Goal: Task Accomplishment & Management: Complete application form

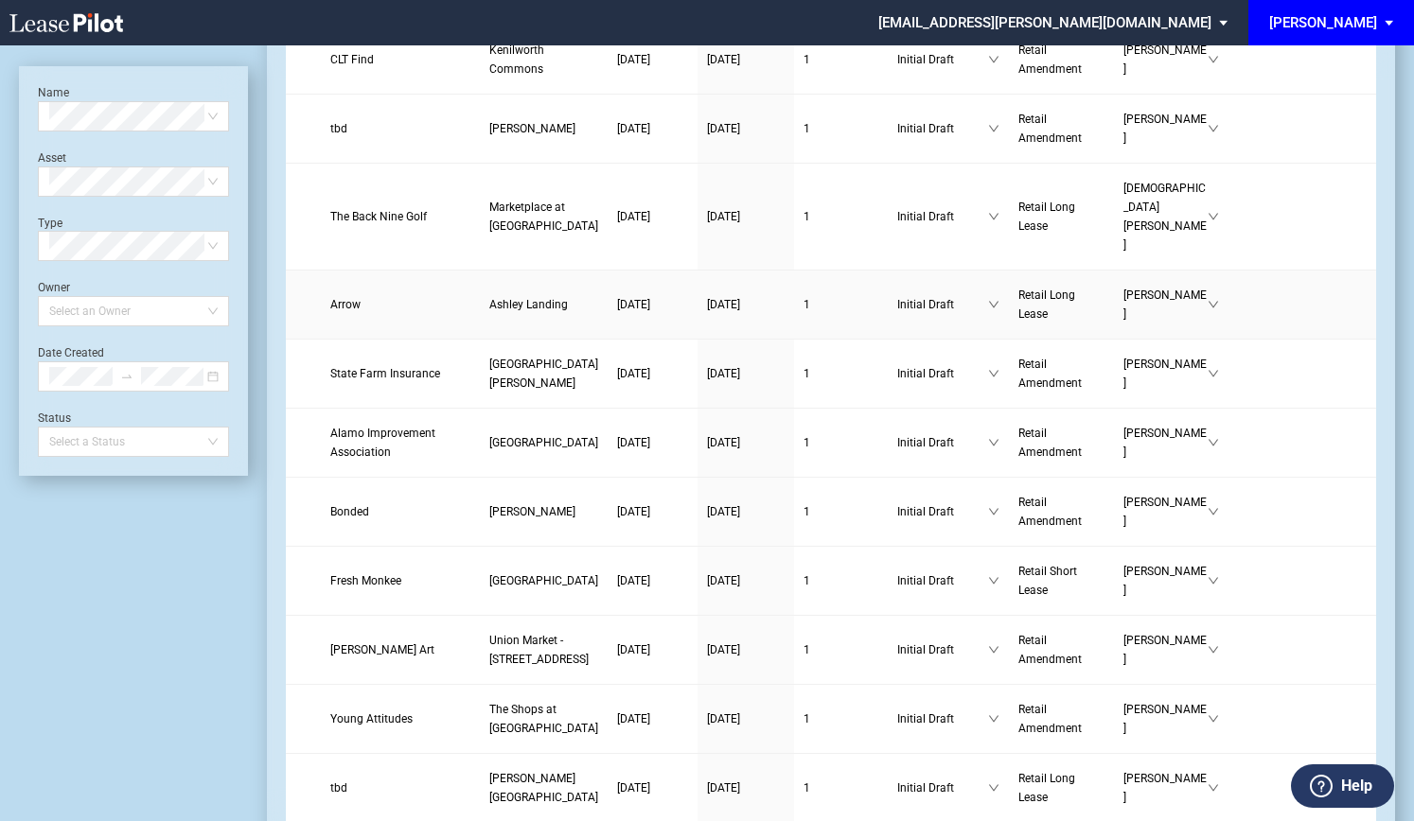
scroll to position [1135, 0]
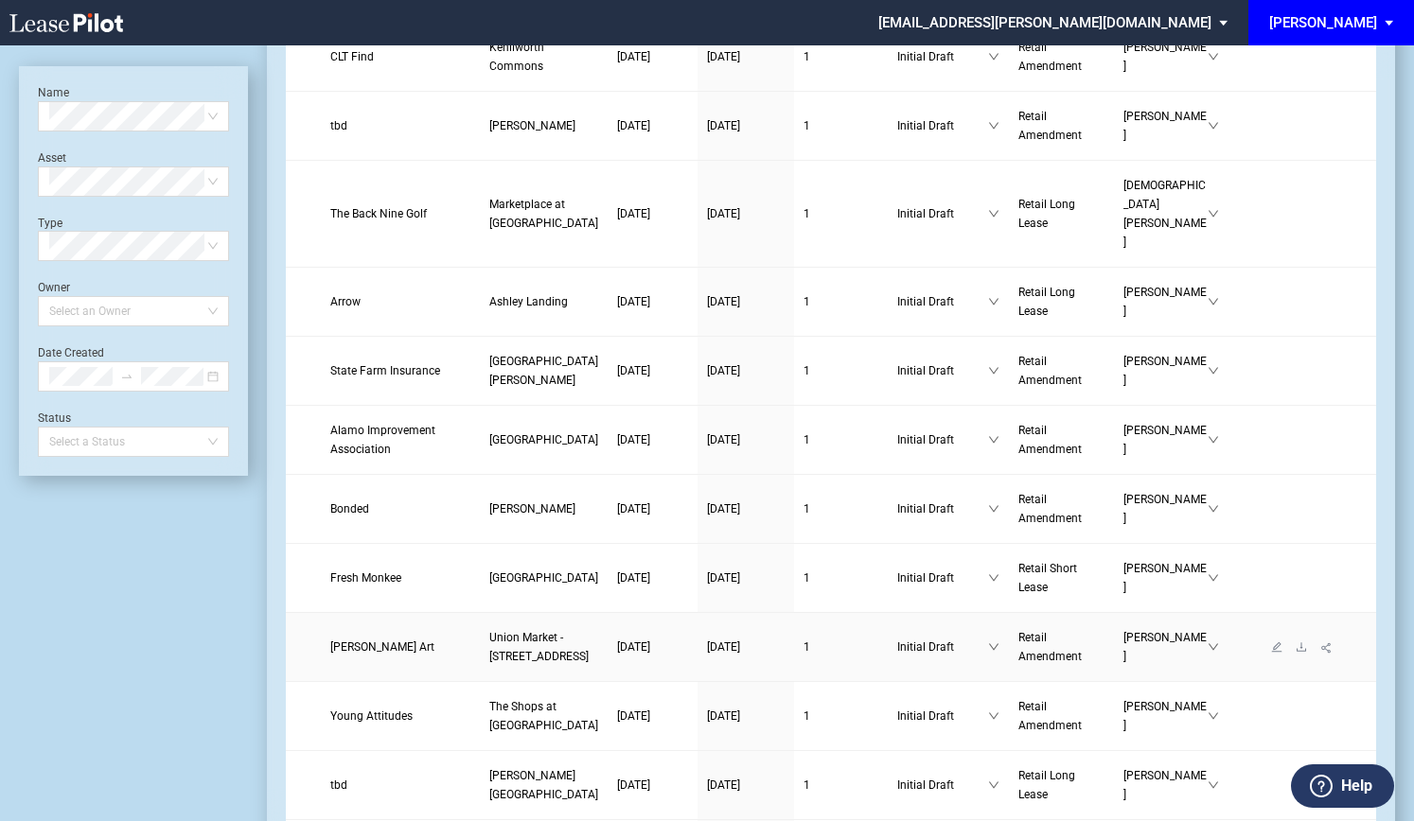
click at [370, 641] on span "[PERSON_NAME] Art" at bounding box center [382, 647] width 104 height 13
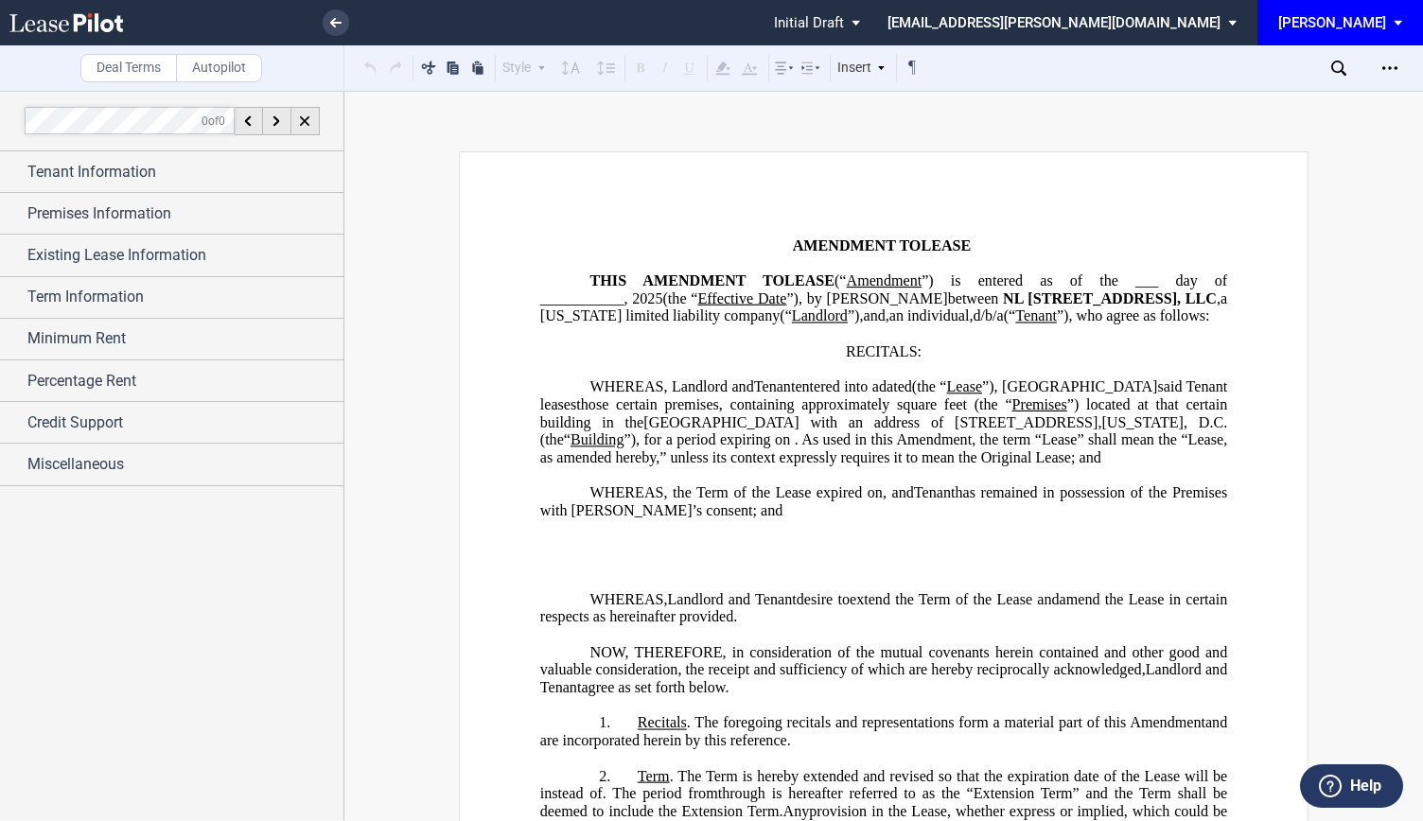
click at [637, 574] on p "﻿" at bounding box center [883, 565] width 687 height 18
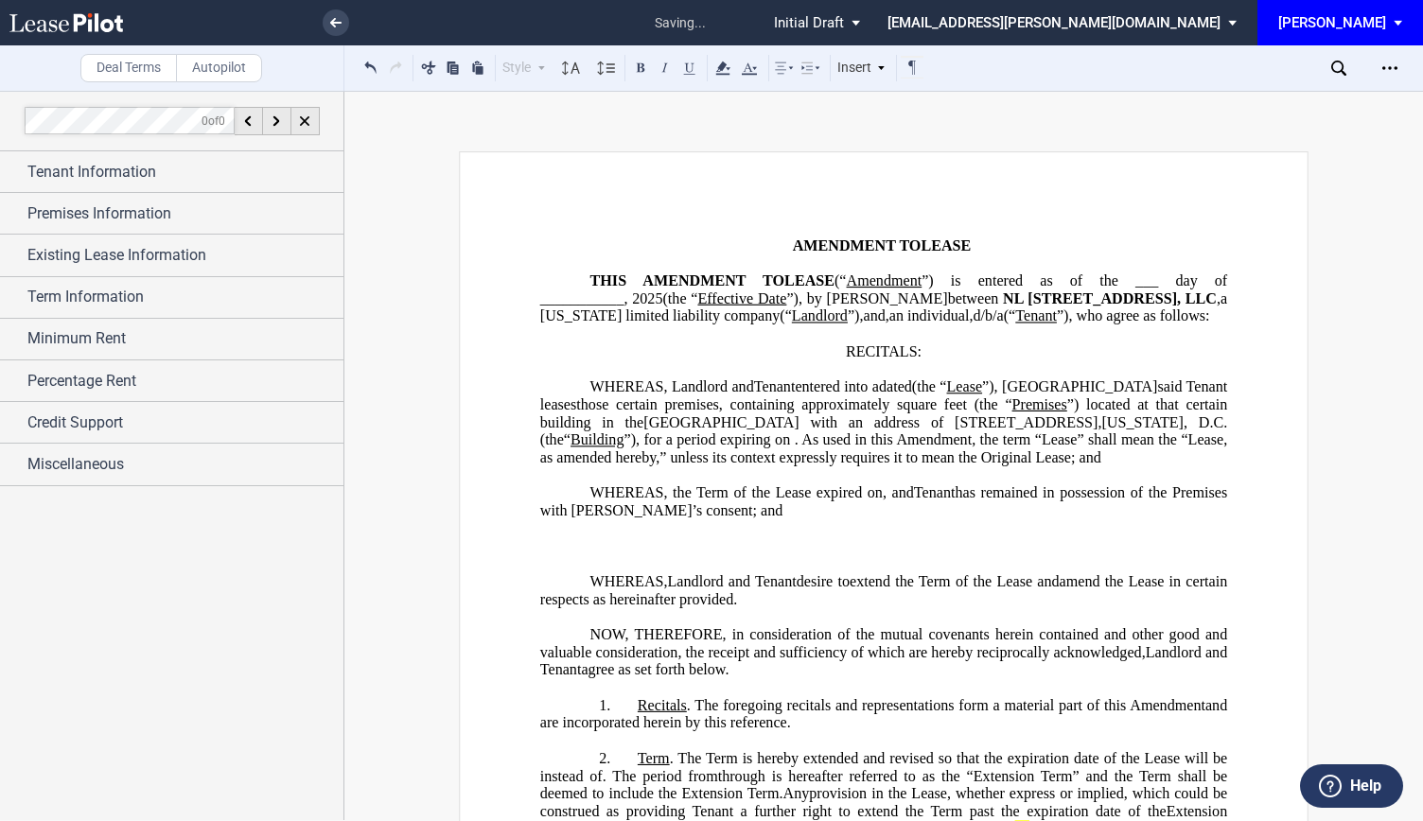
click at [599, 574] on p "﻿" at bounding box center [883, 565] width 687 height 18
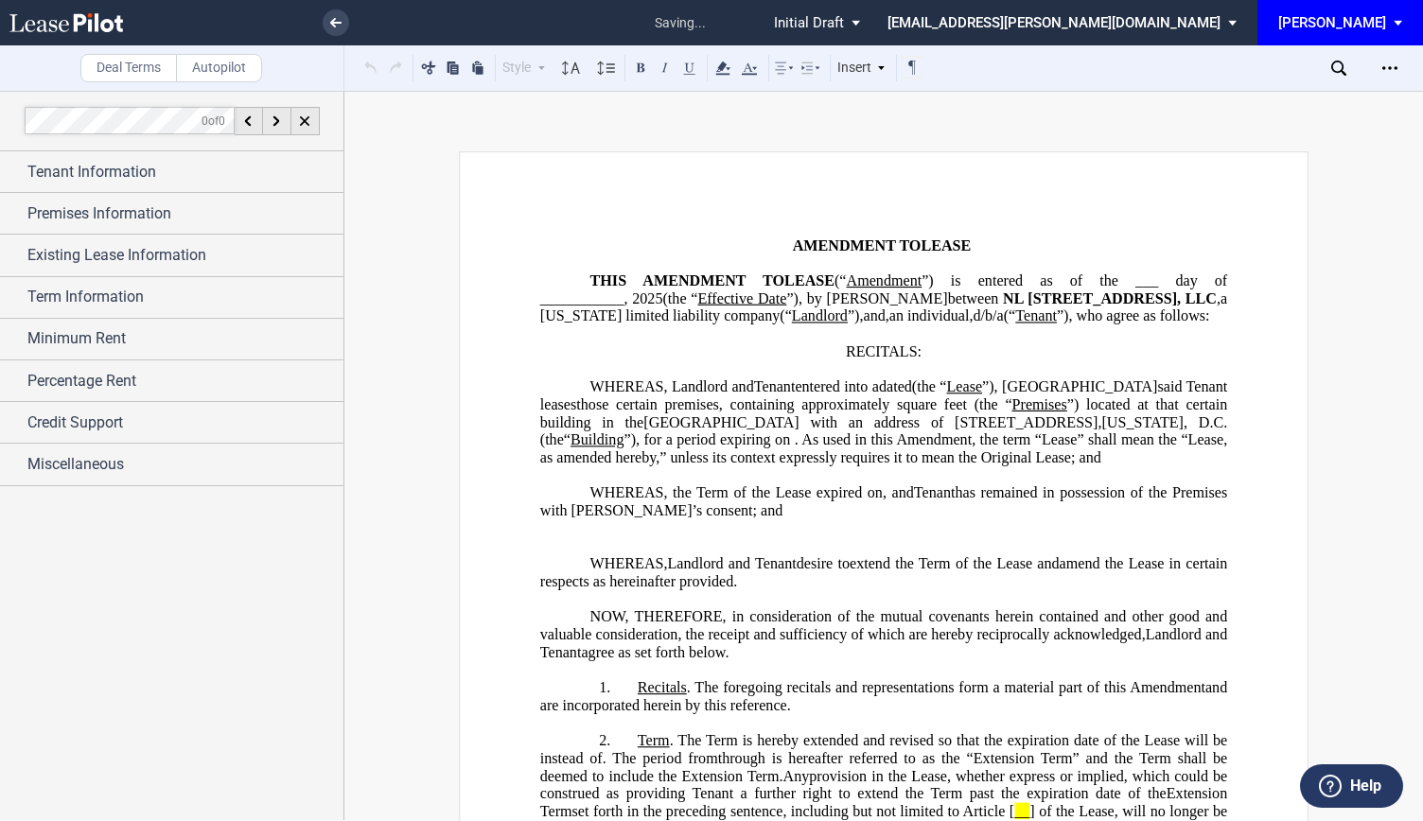
click at [577, 556] on p "﻿" at bounding box center [883, 547] width 687 height 18
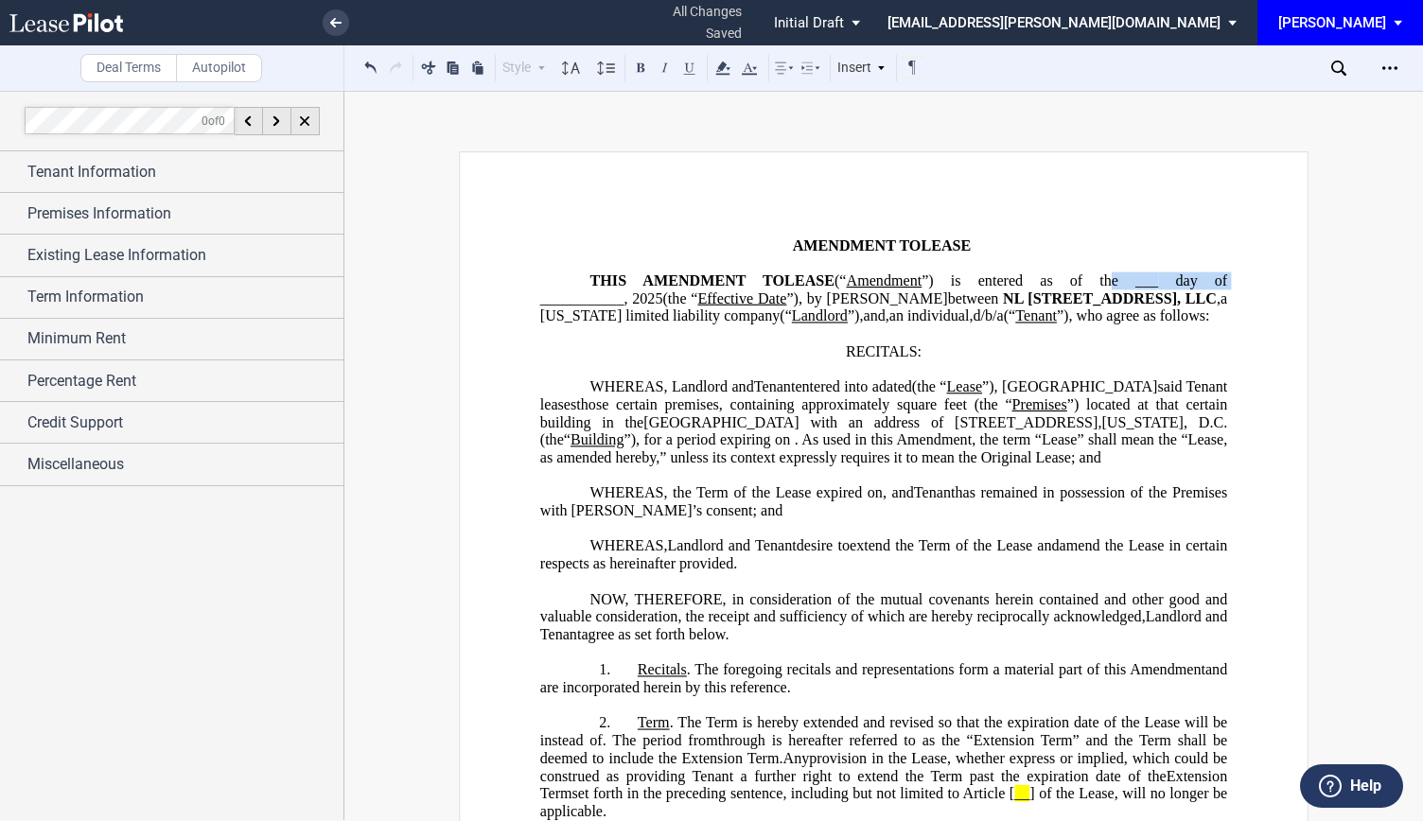
drag, startPoint x: 1136, startPoint y: 281, endPoint x: 1227, endPoint y: 279, distance: 90.9
click at [1227, 279] on span "Amendment ”) is entered as of the ___ day of ___________, 2025 (the “ Effective…" at bounding box center [885, 290] width 691 height 34
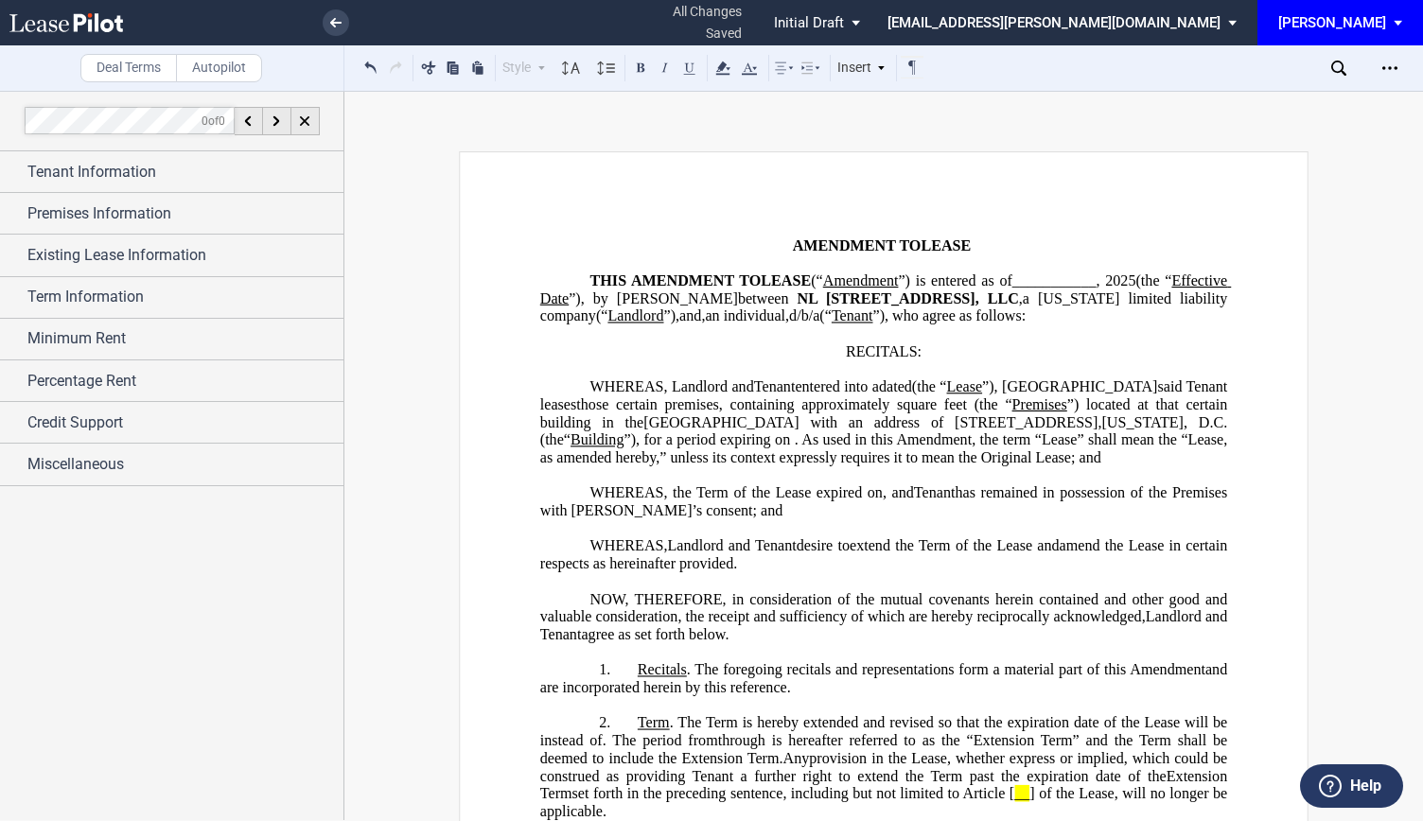
click at [1172, 281] on span "(the “" at bounding box center [1154, 281] width 36 height 17
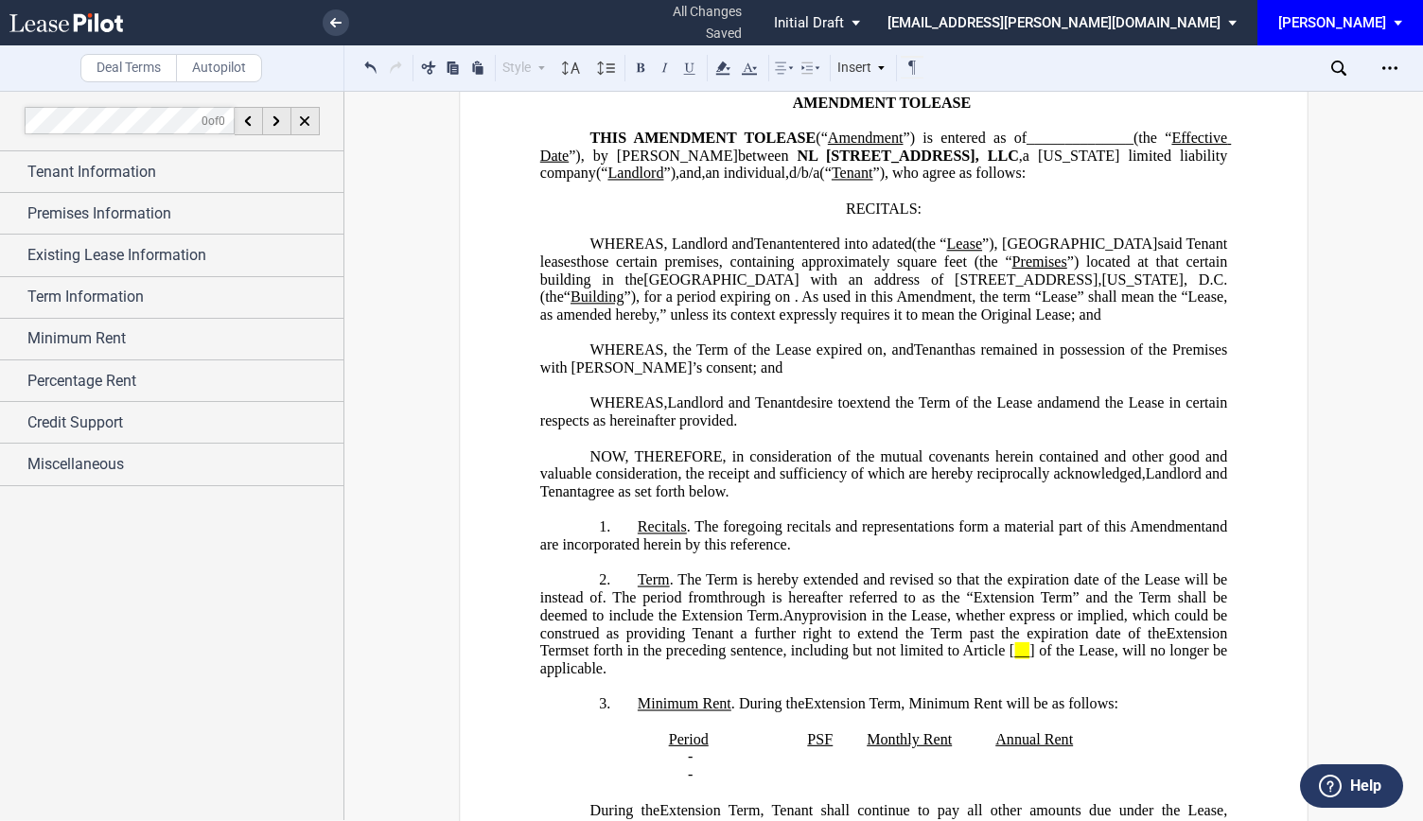
scroll to position [154, 0]
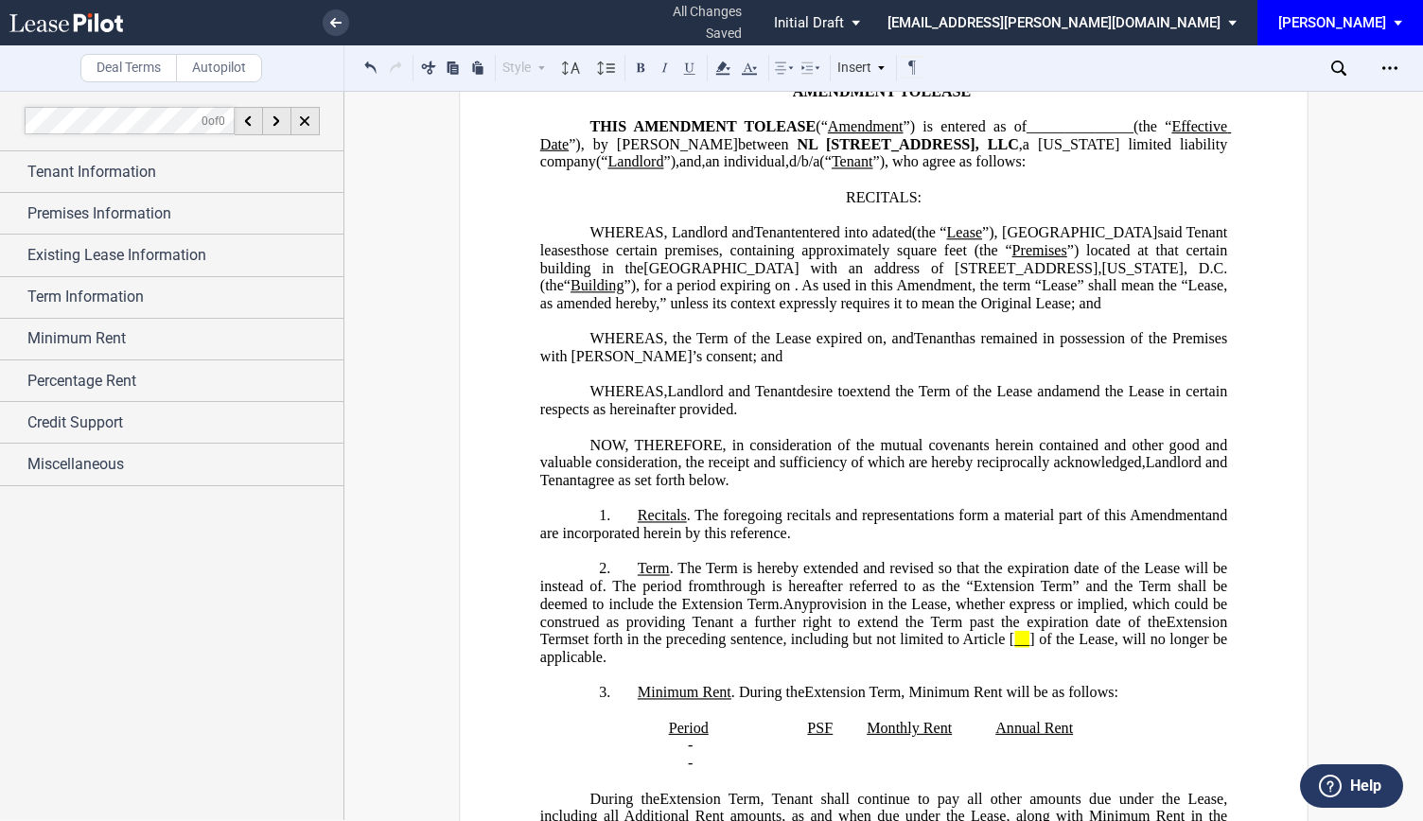
click at [717, 294] on span "), for a period expiring on" at bounding box center [711, 285] width 160 height 17
click at [736, 294] on span "), for a period expiring on" at bounding box center [711, 285] width 160 height 17
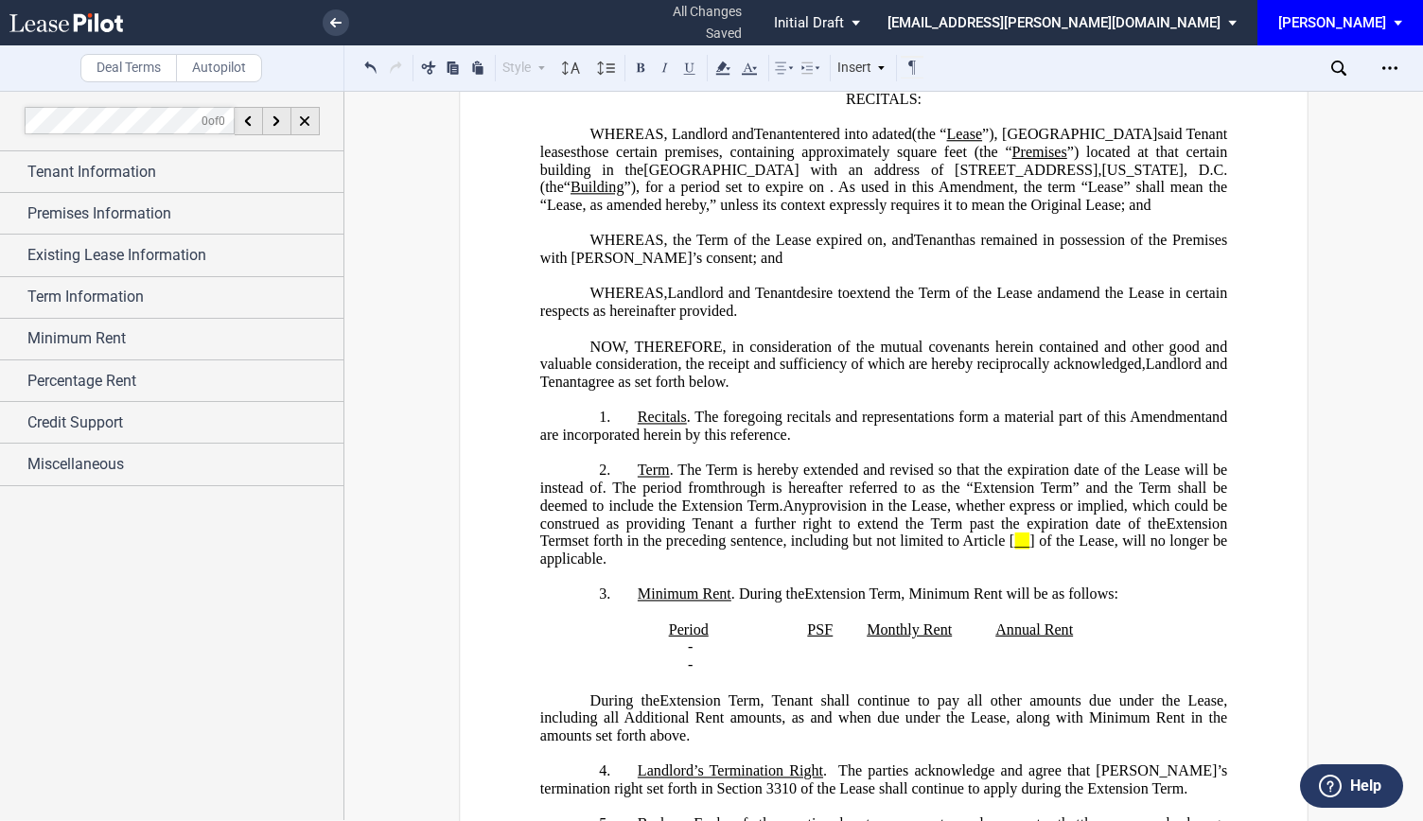
scroll to position [351, 0]
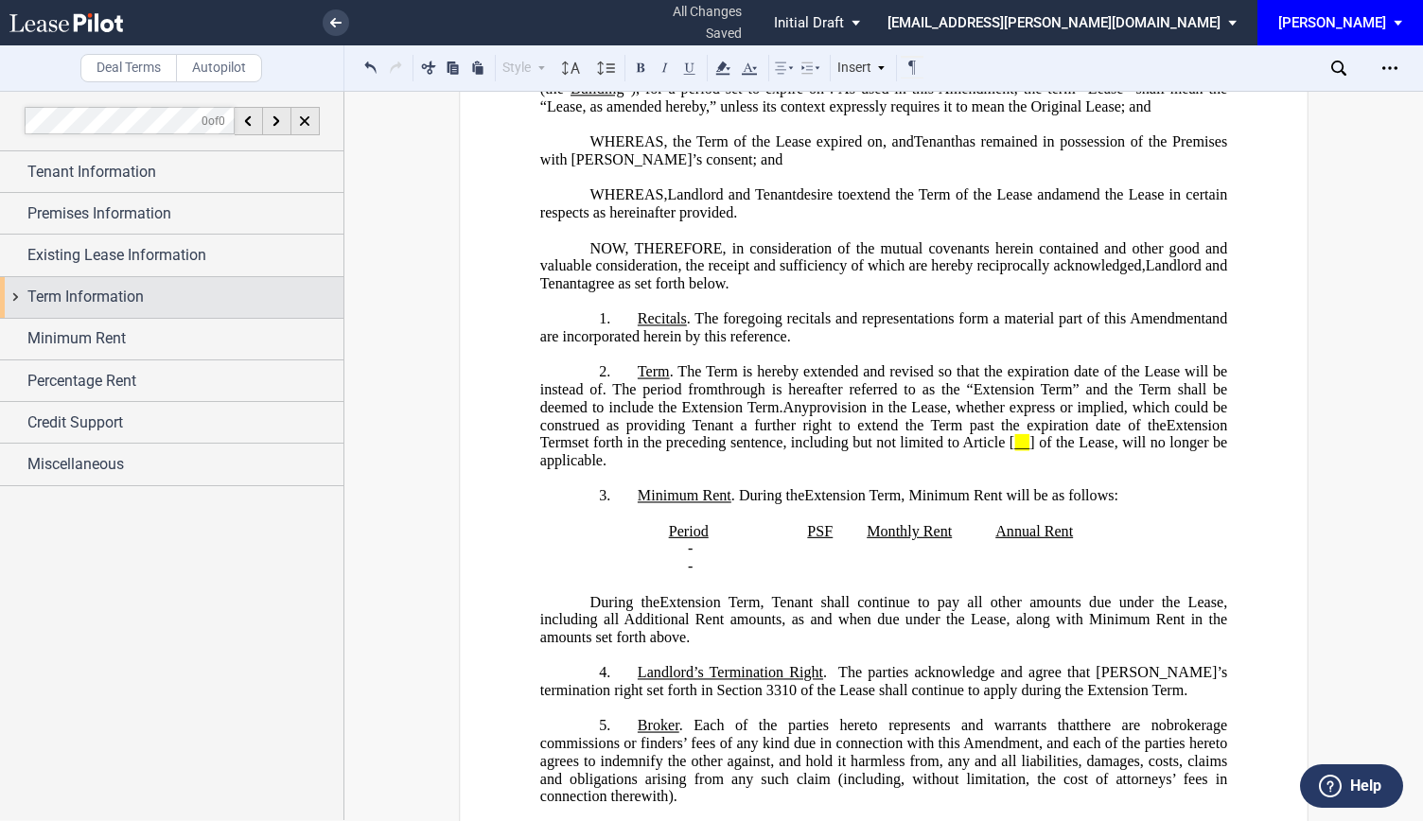
click at [57, 300] on span "Term Information" at bounding box center [85, 297] width 116 height 23
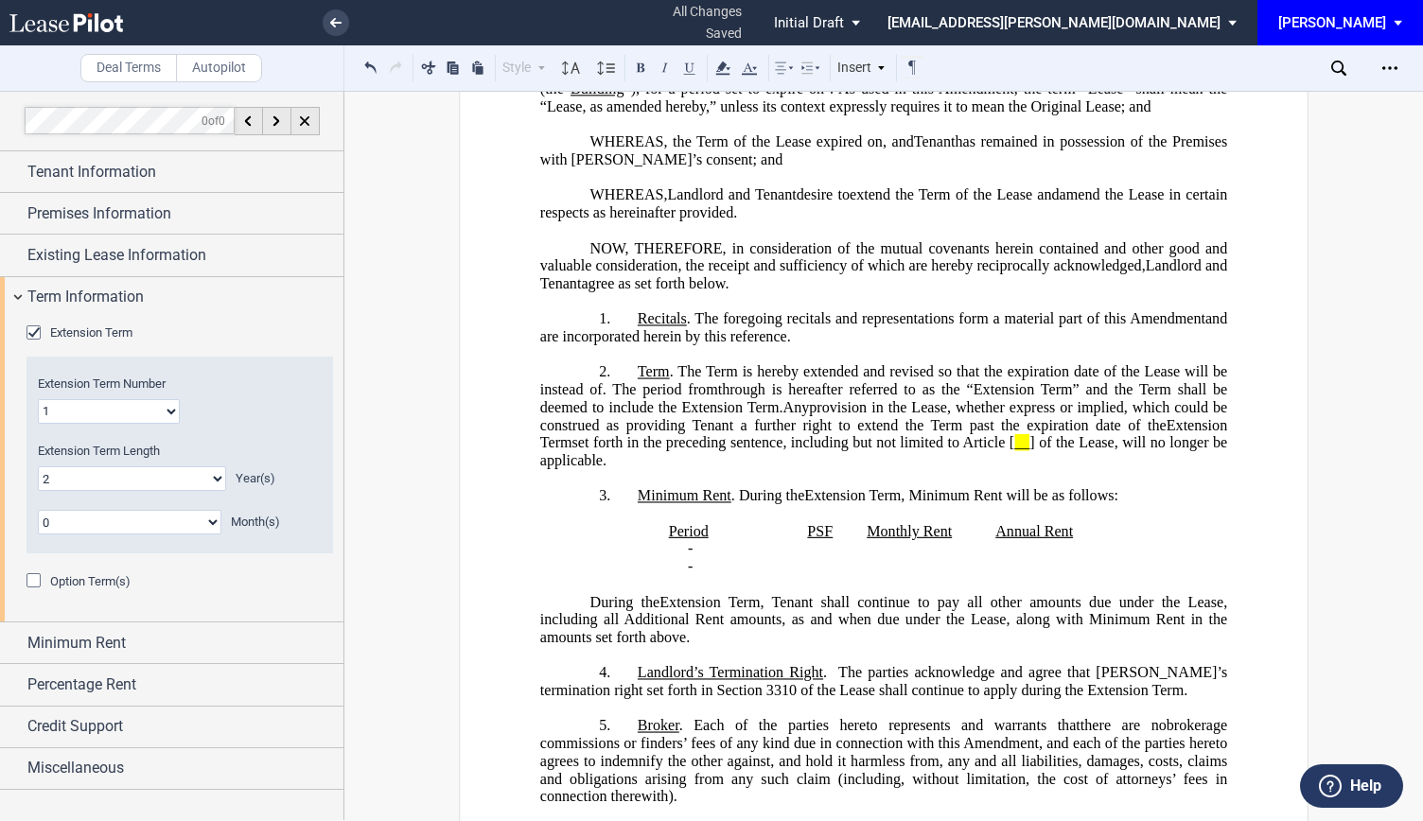
click at [106, 476] on select "0 1 2 3 4 5 6 7 8 9 10 11 12 13 14 15 16 17 18 19 20" at bounding box center [132, 479] width 188 height 25
click at [29, 637] on span "Minimum Rent" at bounding box center [76, 643] width 98 height 23
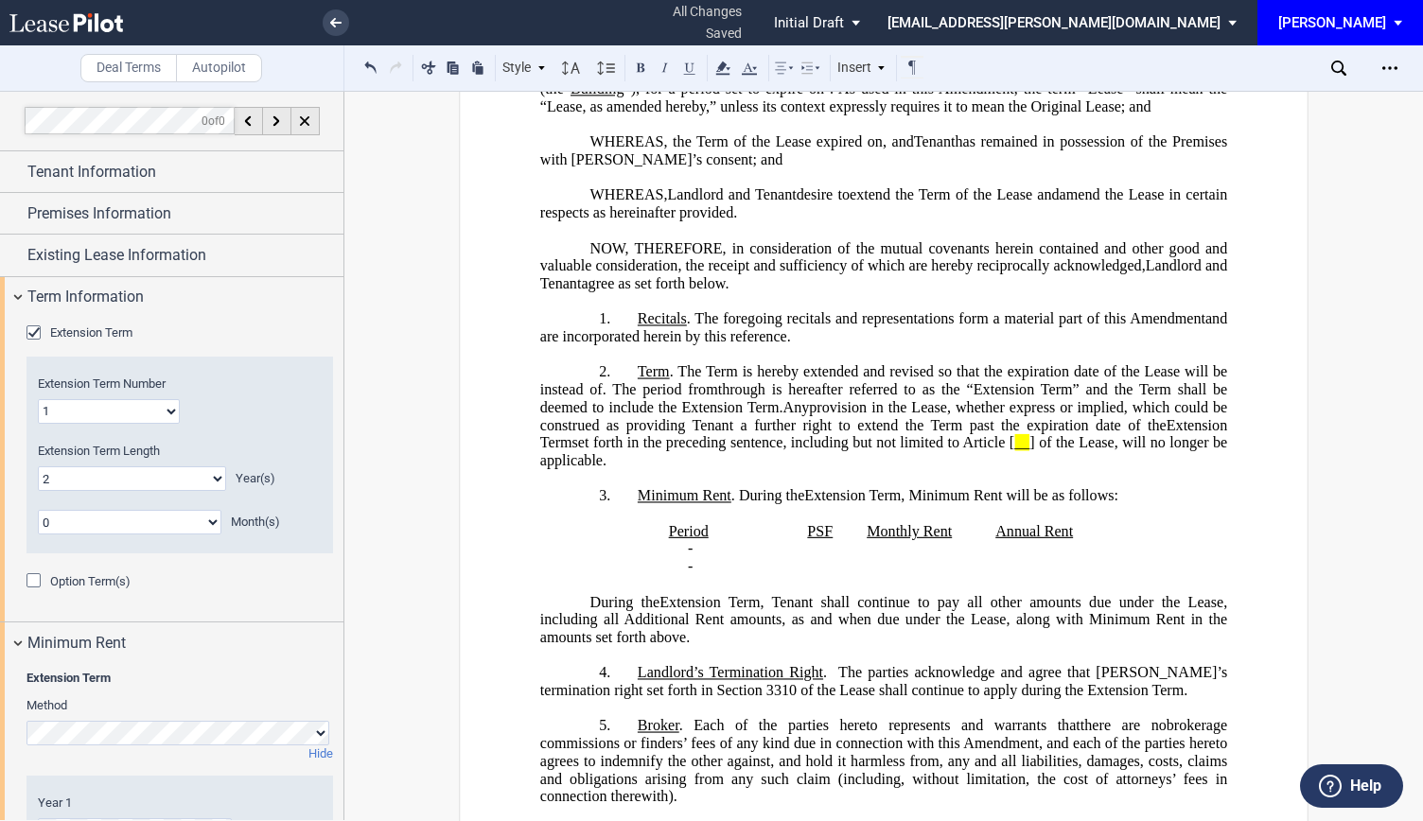
scroll to position [132, 0]
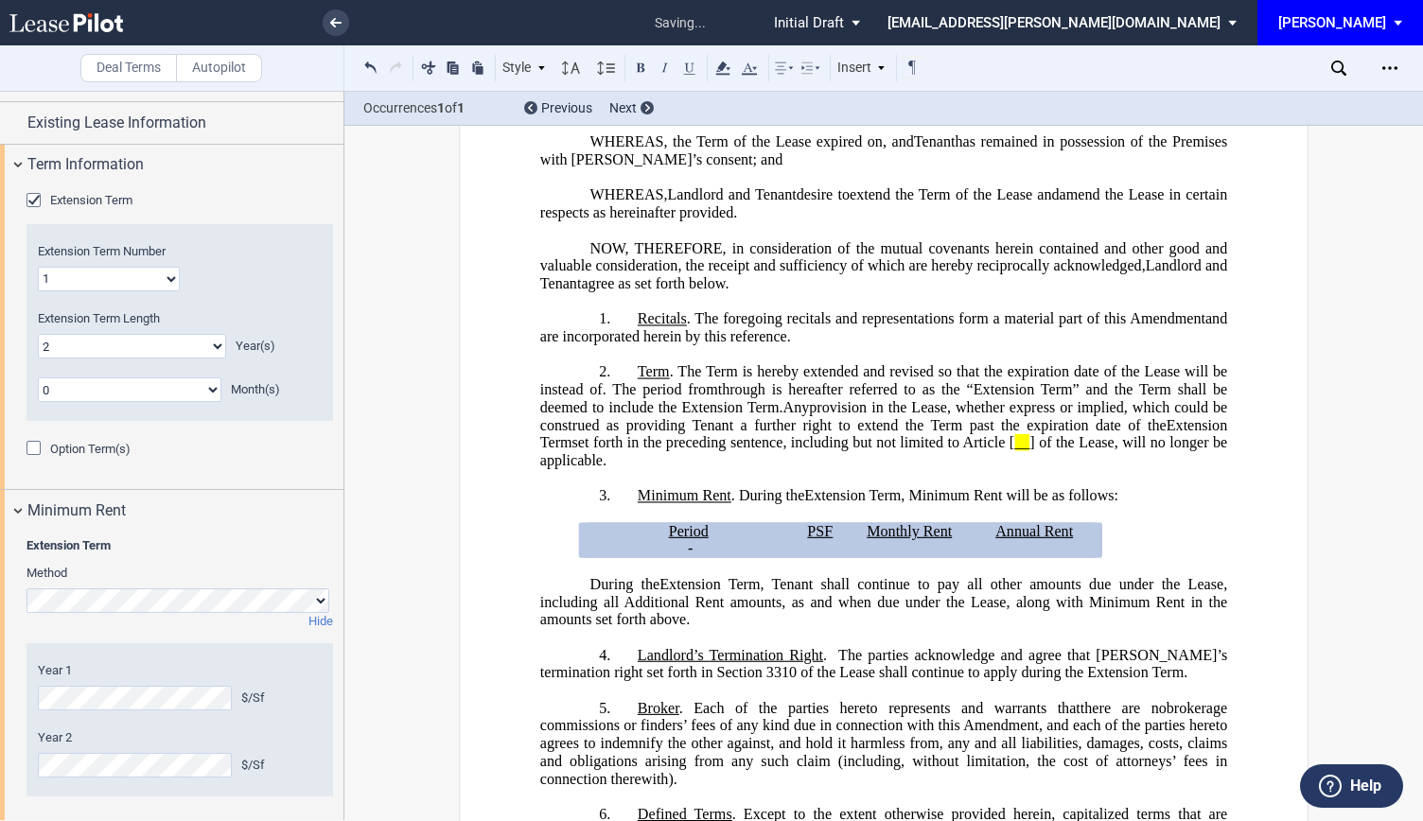
click at [150, 342] on select "0 1 2 3 4 5 6 7 8 9 10 11 12 13 14 15 16 17 18 19 20" at bounding box center [132, 346] width 188 height 25
select select "number:1"
click at [38, 334] on select "0 1 2 3 4 5 6 7 8 9 10 11 12 13 14 15 16 17 18 19 20" at bounding box center [132, 346] width 188 height 25
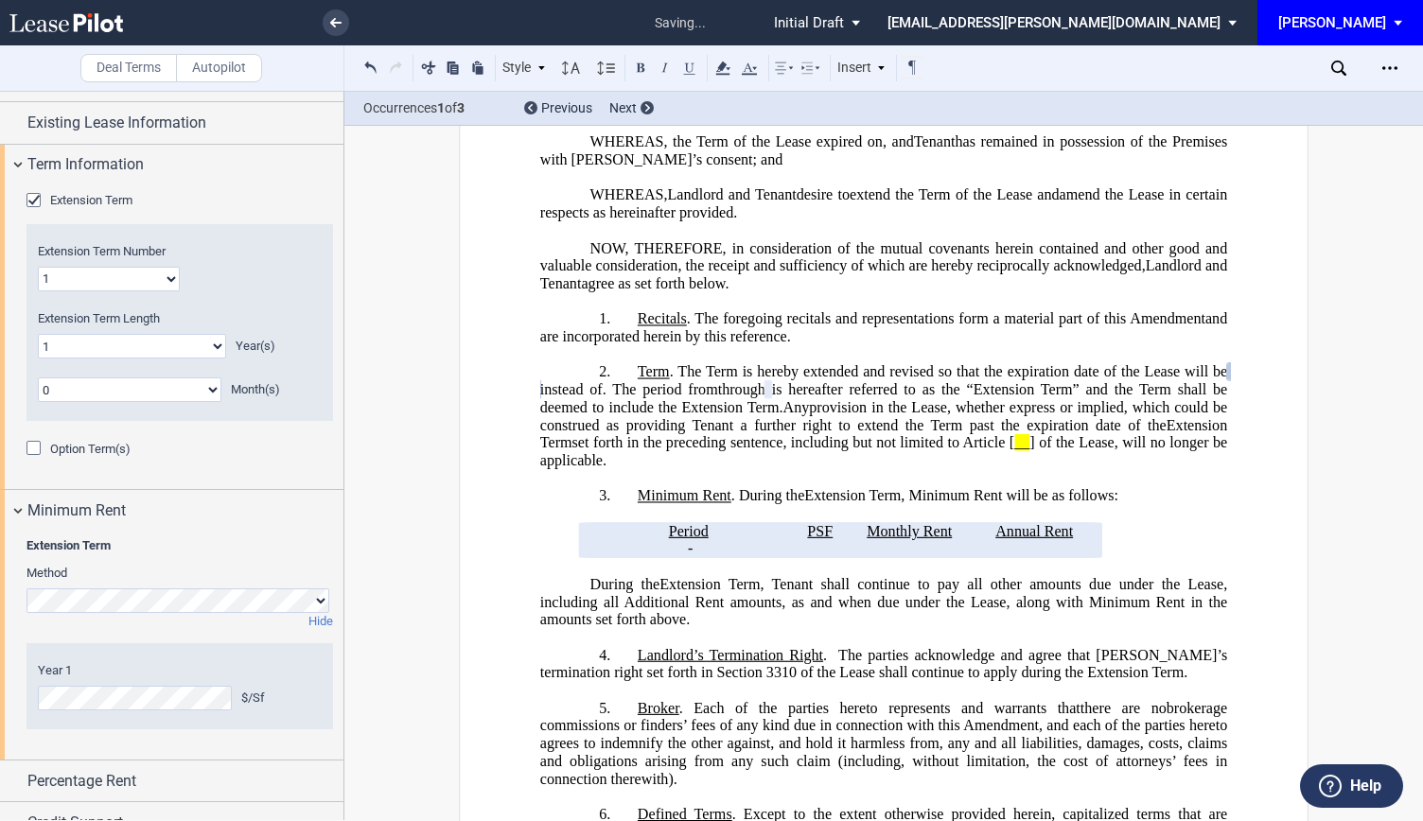
click at [814, 415] on span "” and the Term shall be deemed to include the Extension Term." at bounding box center [885, 398] width 691 height 34
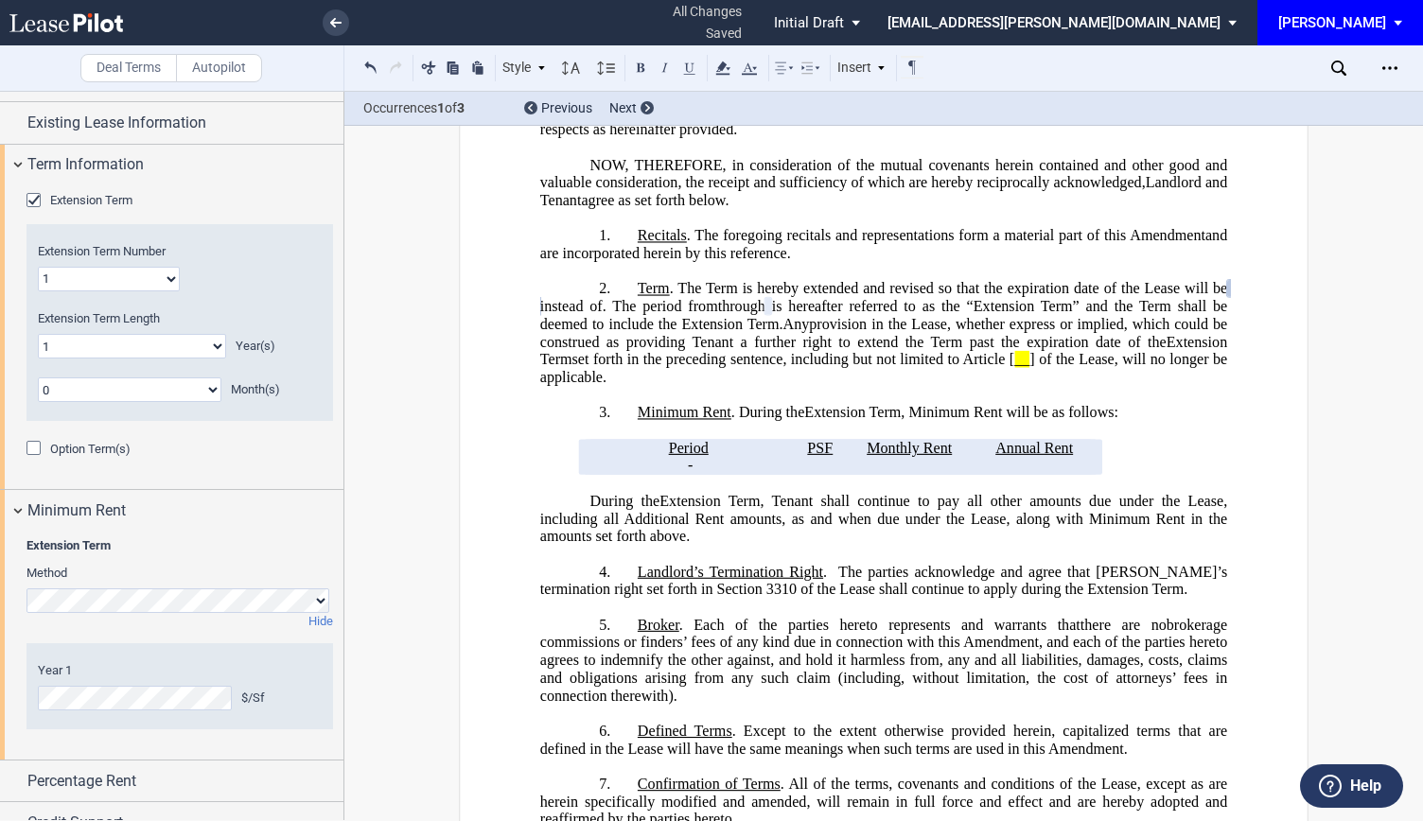
scroll to position [501, 0]
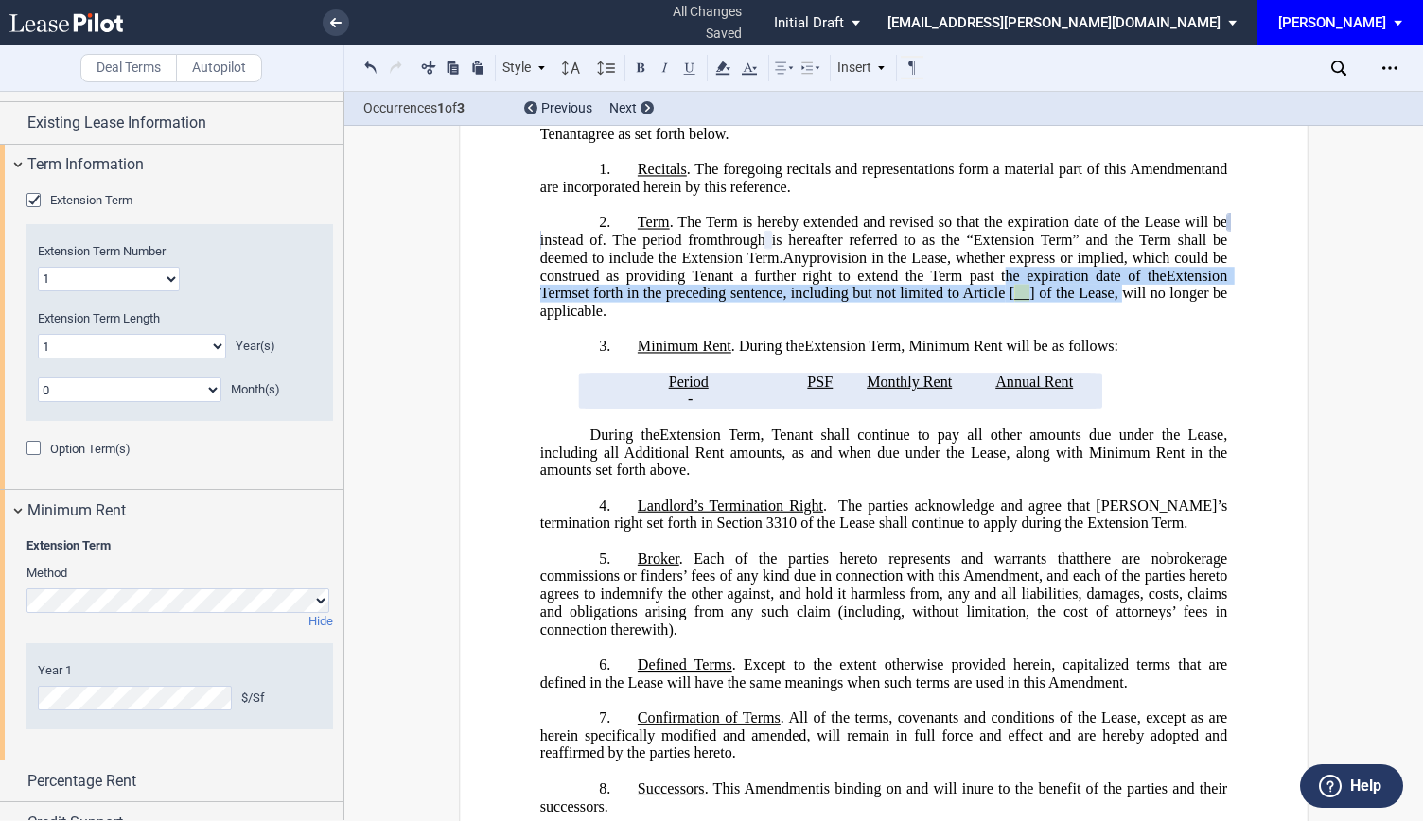
drag, startPoint x: 685, startPoint y: 338, endPoint x: 803, endPoint y: 356, distance: 118.7
click at [803, 320] on p "2. Term . The Term is hereby extended and revised so that the expiration date o…" at bounding box center [883, 267] width 687 height 106
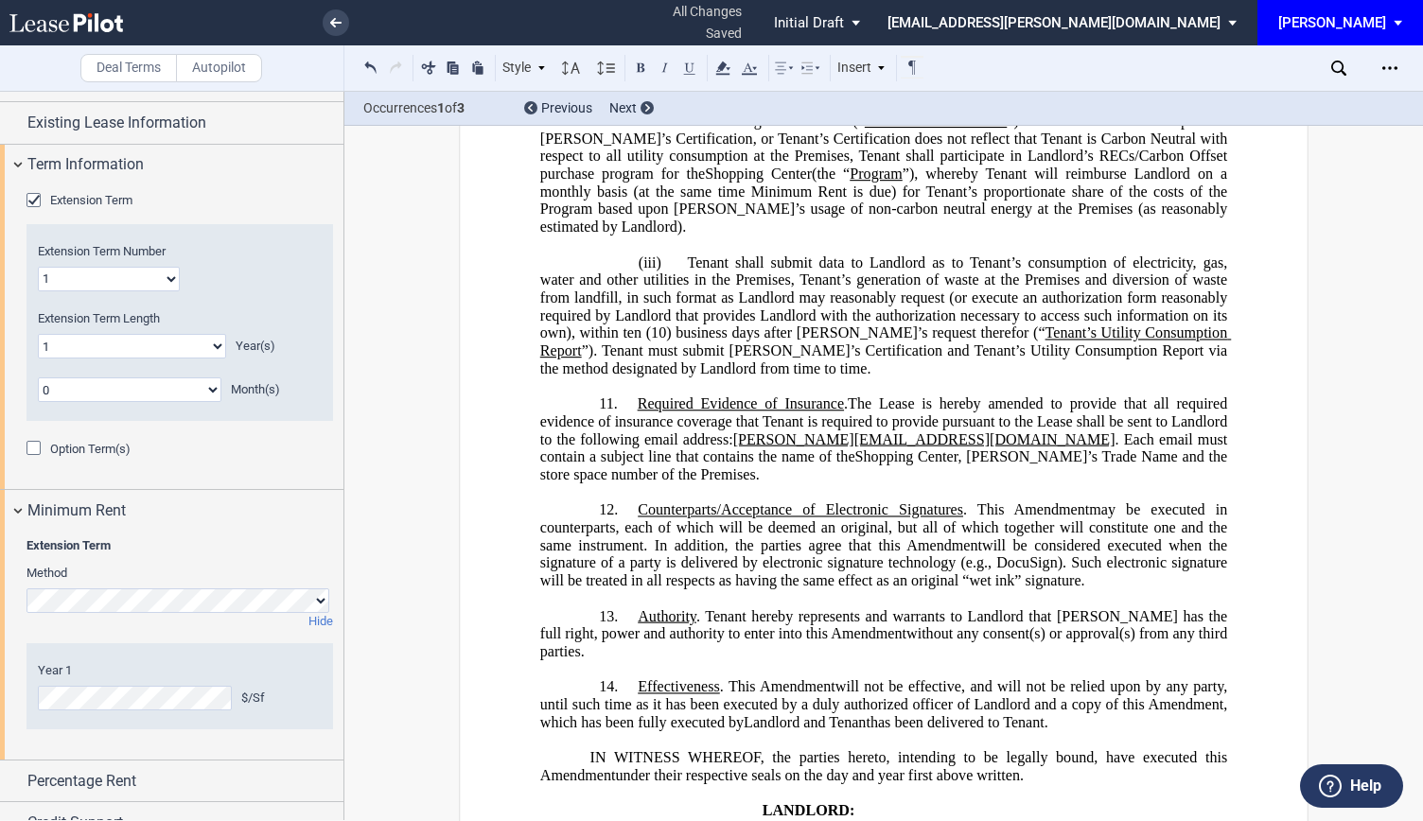
scroll to position [195, 0]
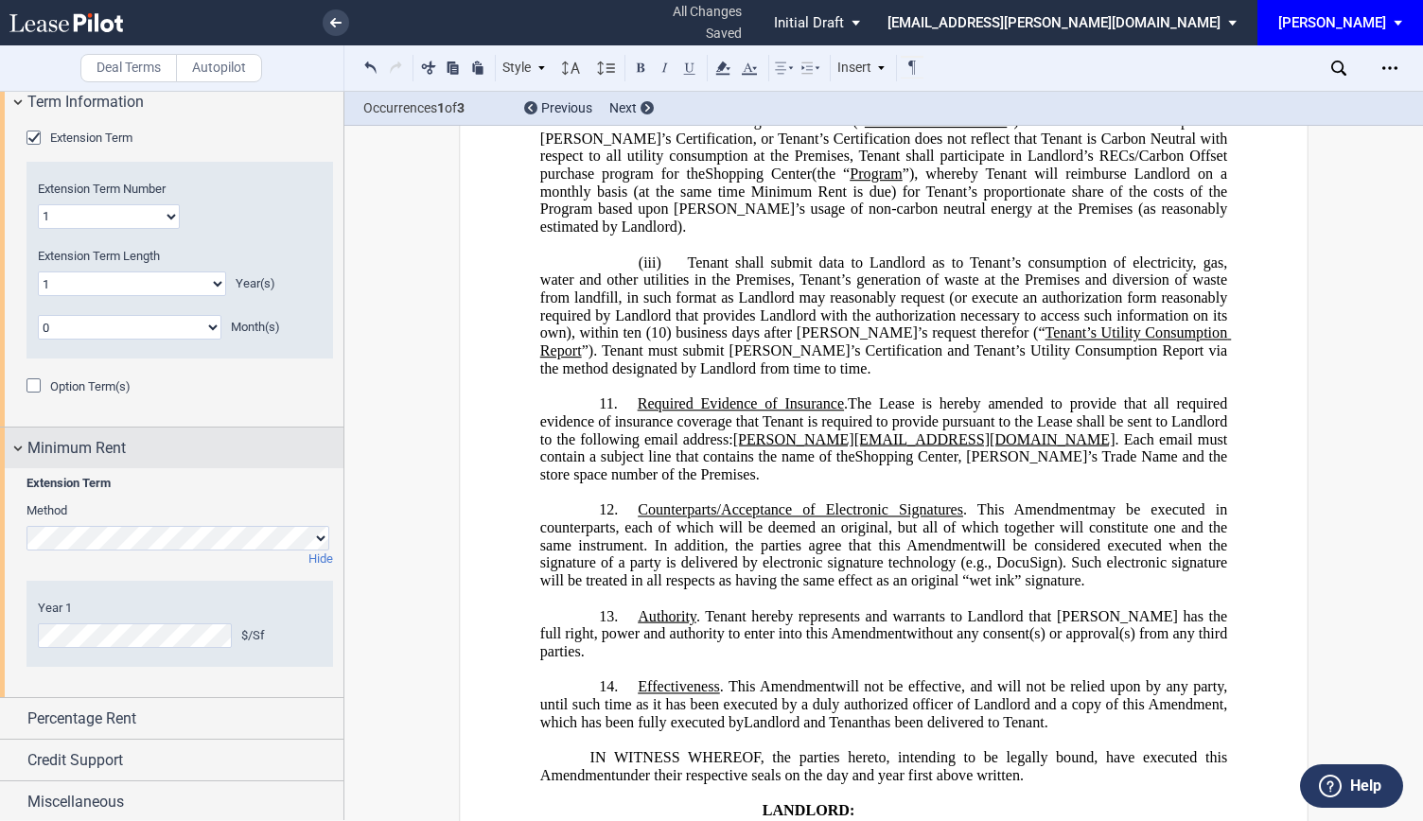
click at [13, 444] on div "Minimum Rent" at bounding box center [172, 448] width 344 height 41
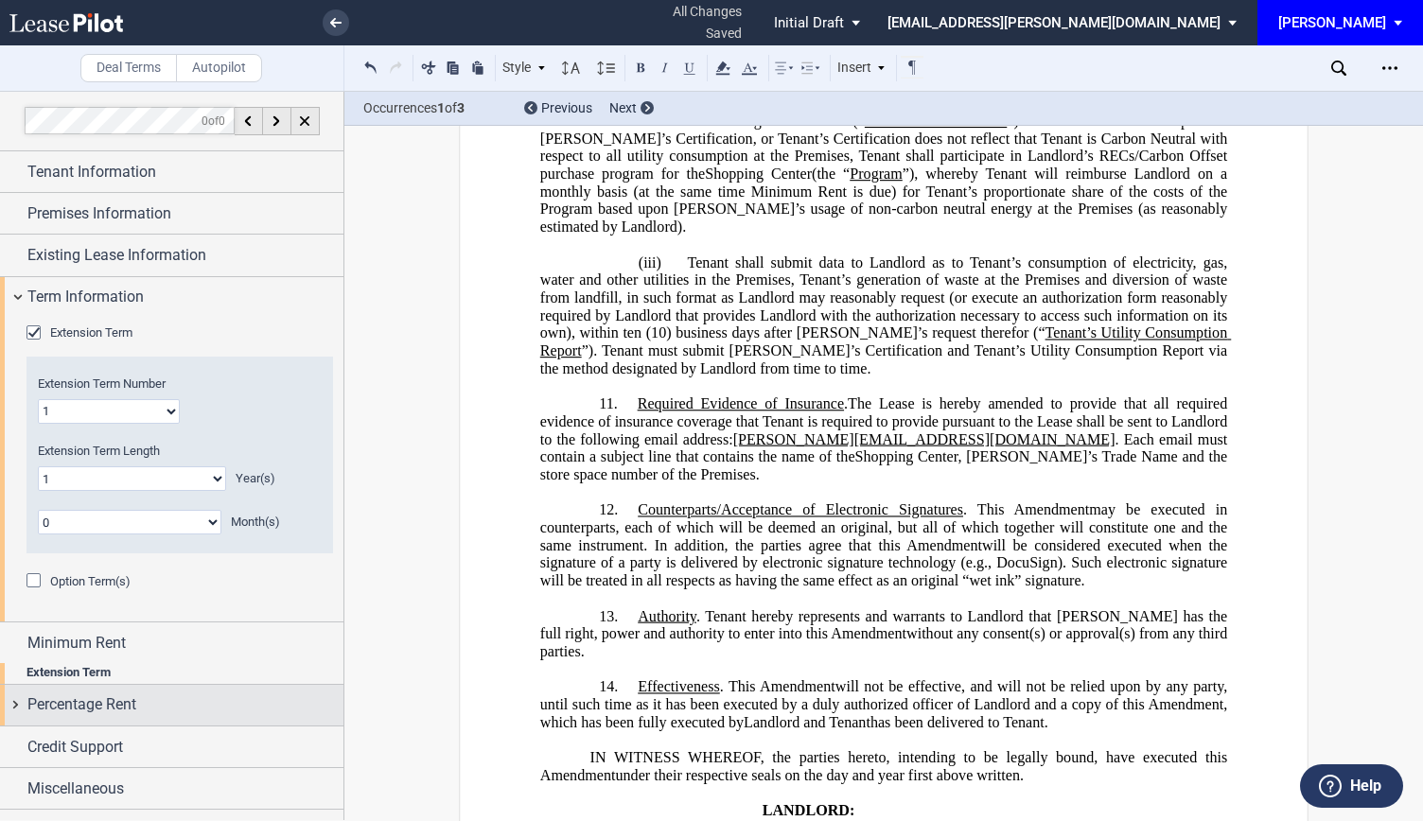
scroll to position [0, 0]
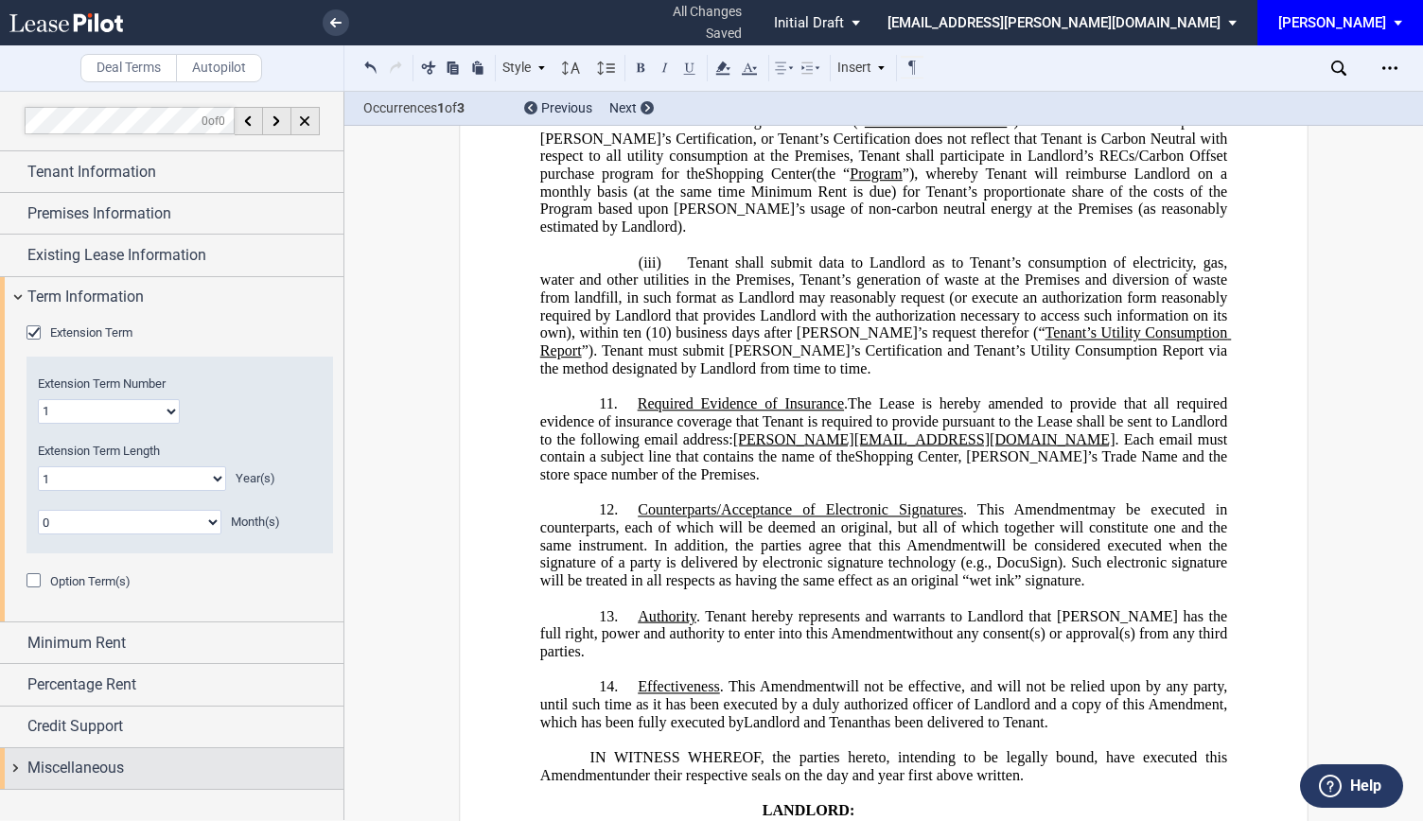
click at [26, 763] on div "Miscellaneous" at bounding box center [172, 769] width 344 height 41
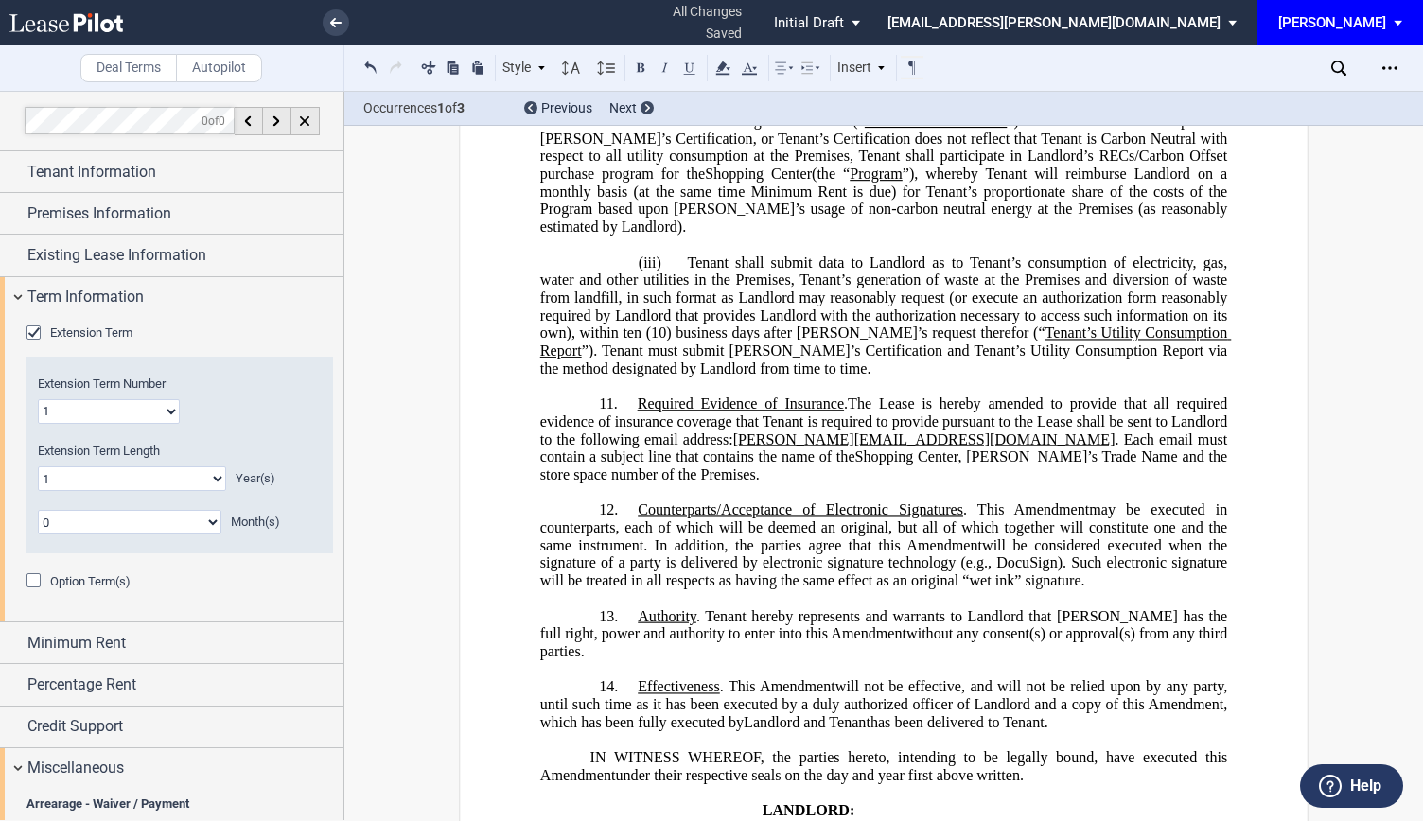
scroll to position [309, 0]
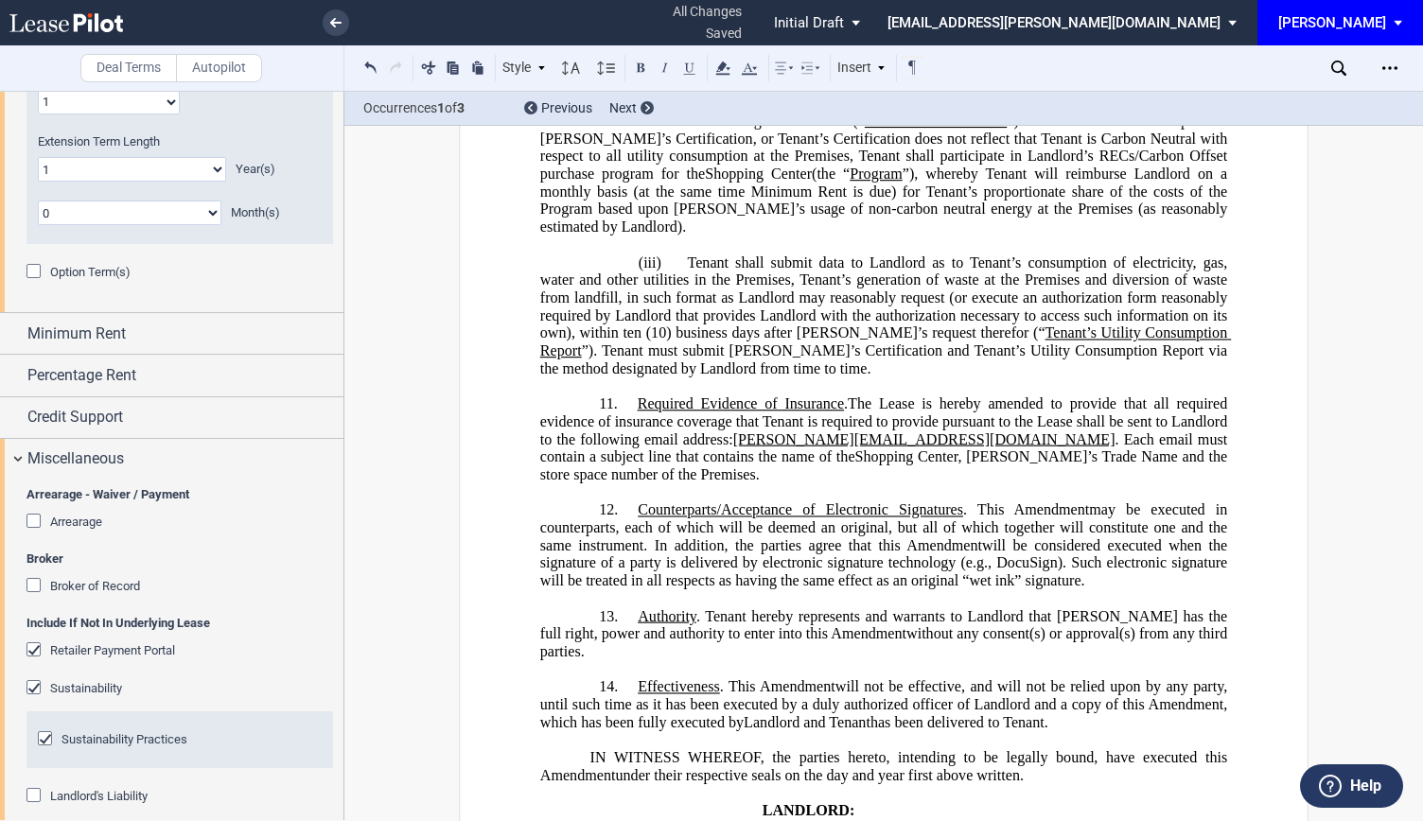
click at [30, 680] on div "Sustainability" at bounding box center [35, 689] width 19 height 19
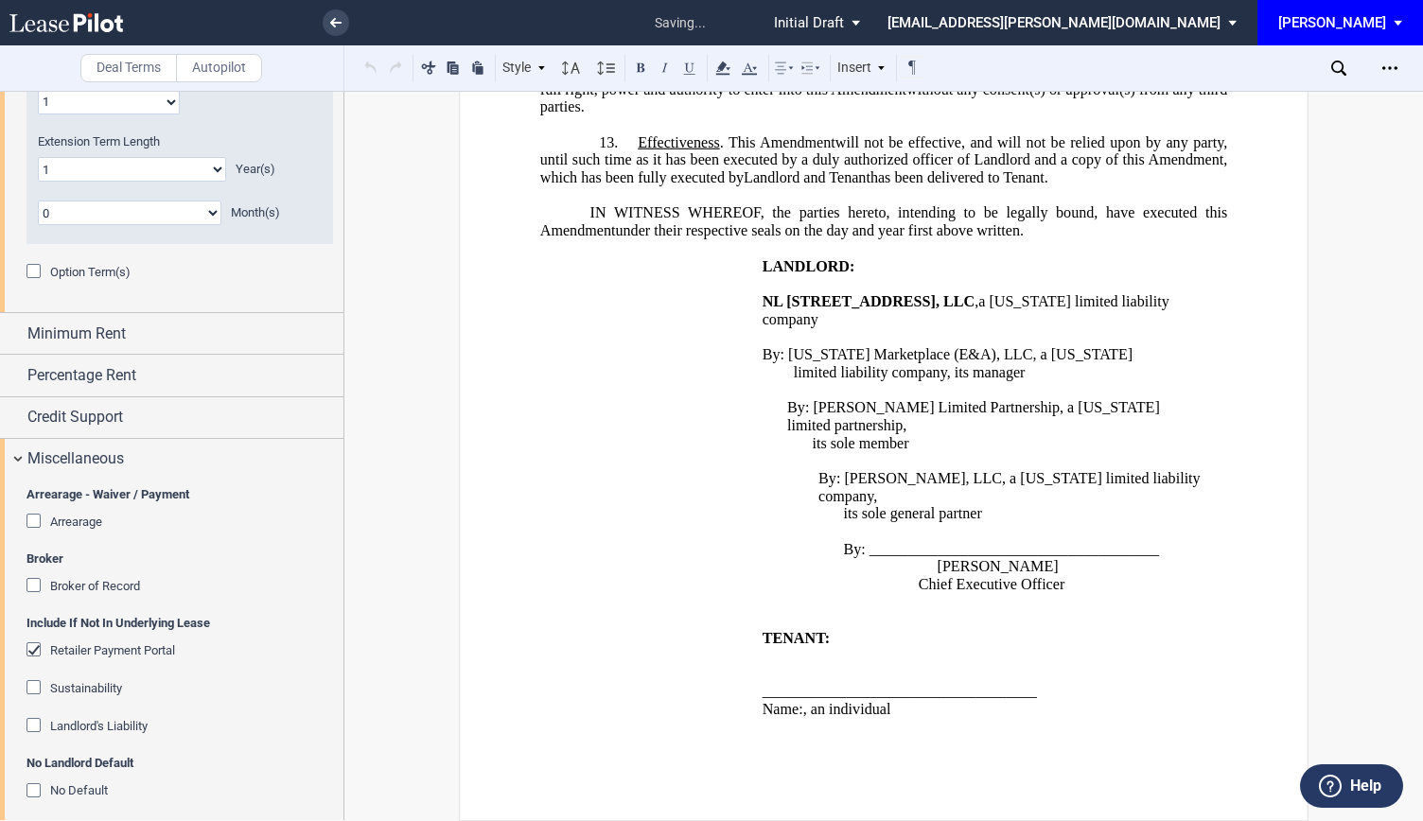
scroll to position [420, 0]
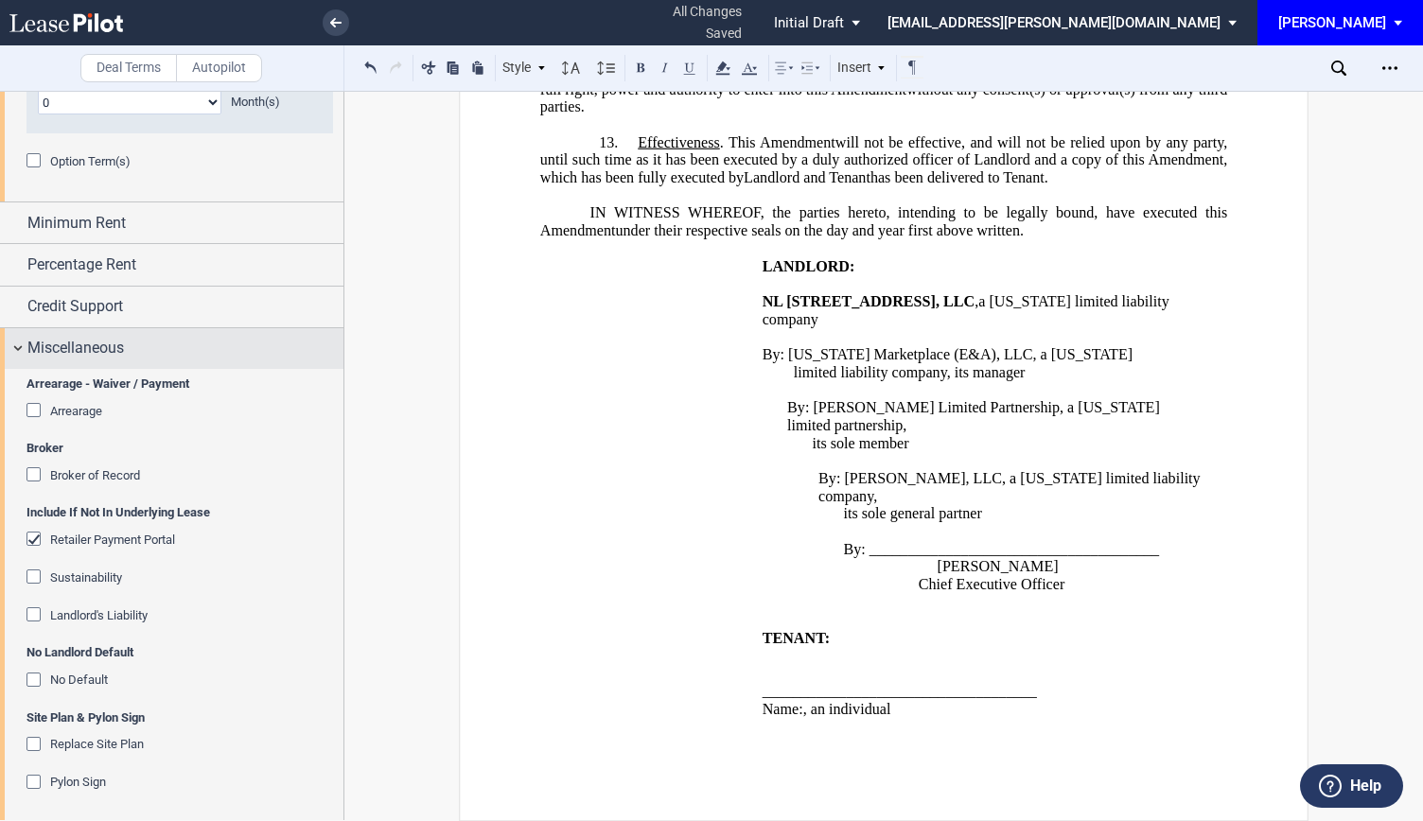
click at [21, 333] on div "Miscellaneous" at bounding box center [172, 348] width 344 height 41
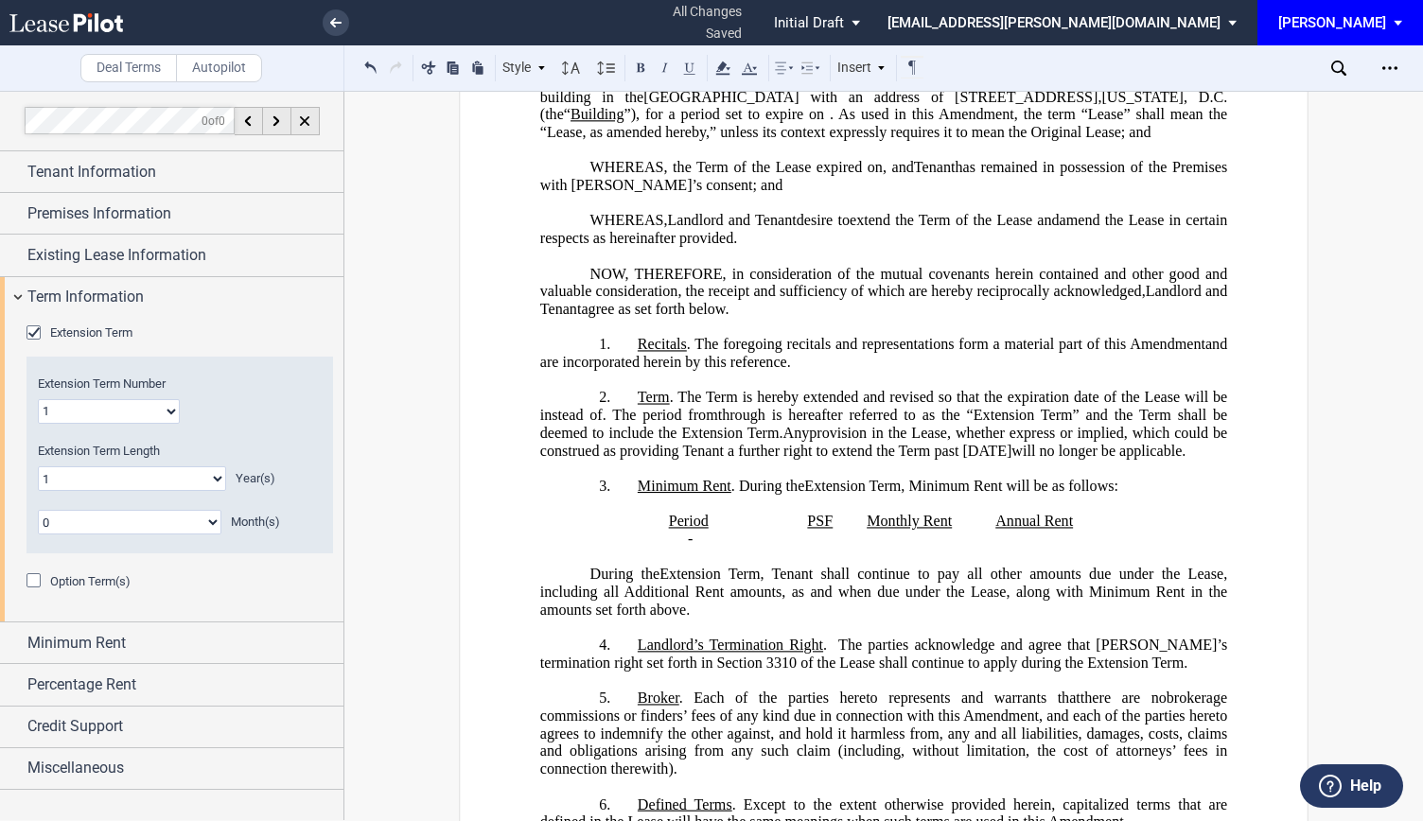
scroll to position [0, 0]
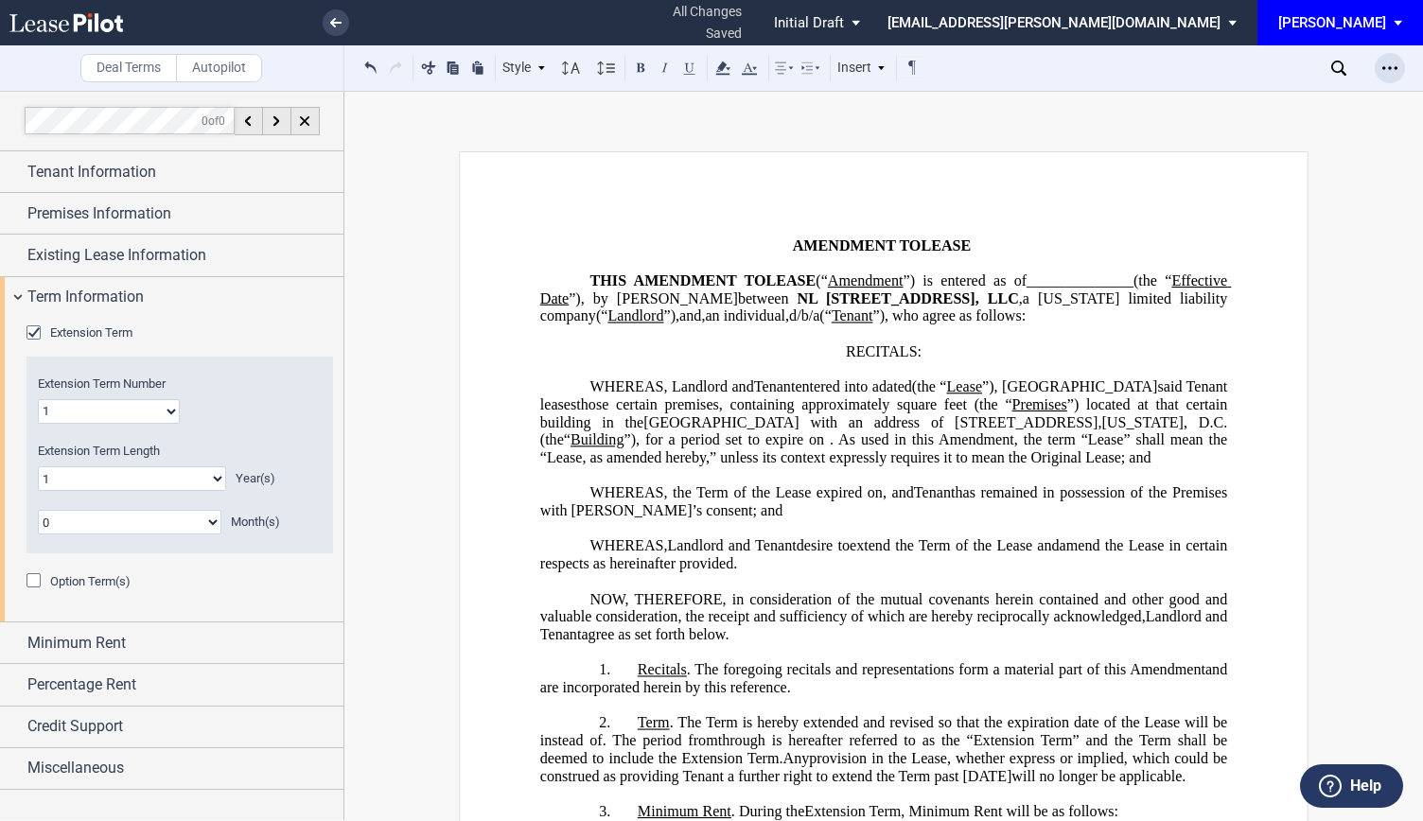
click at [1383, 69] on icon "Open Lease options menu" at bounding box center [1390, 68] width 15 height 15
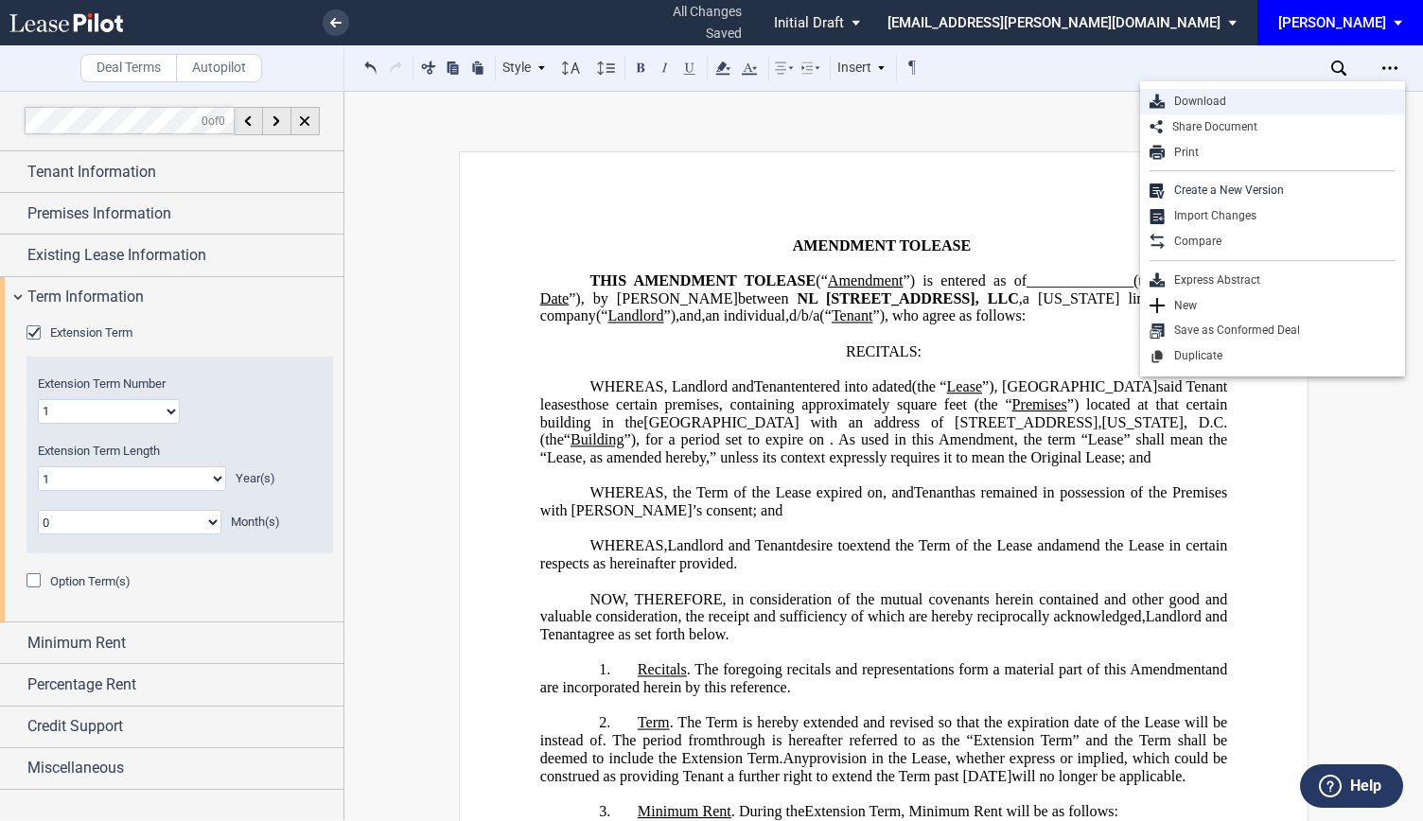
click at [1191, 99] on div "Download" at bounding box center [1280, 102] width 231 height 16
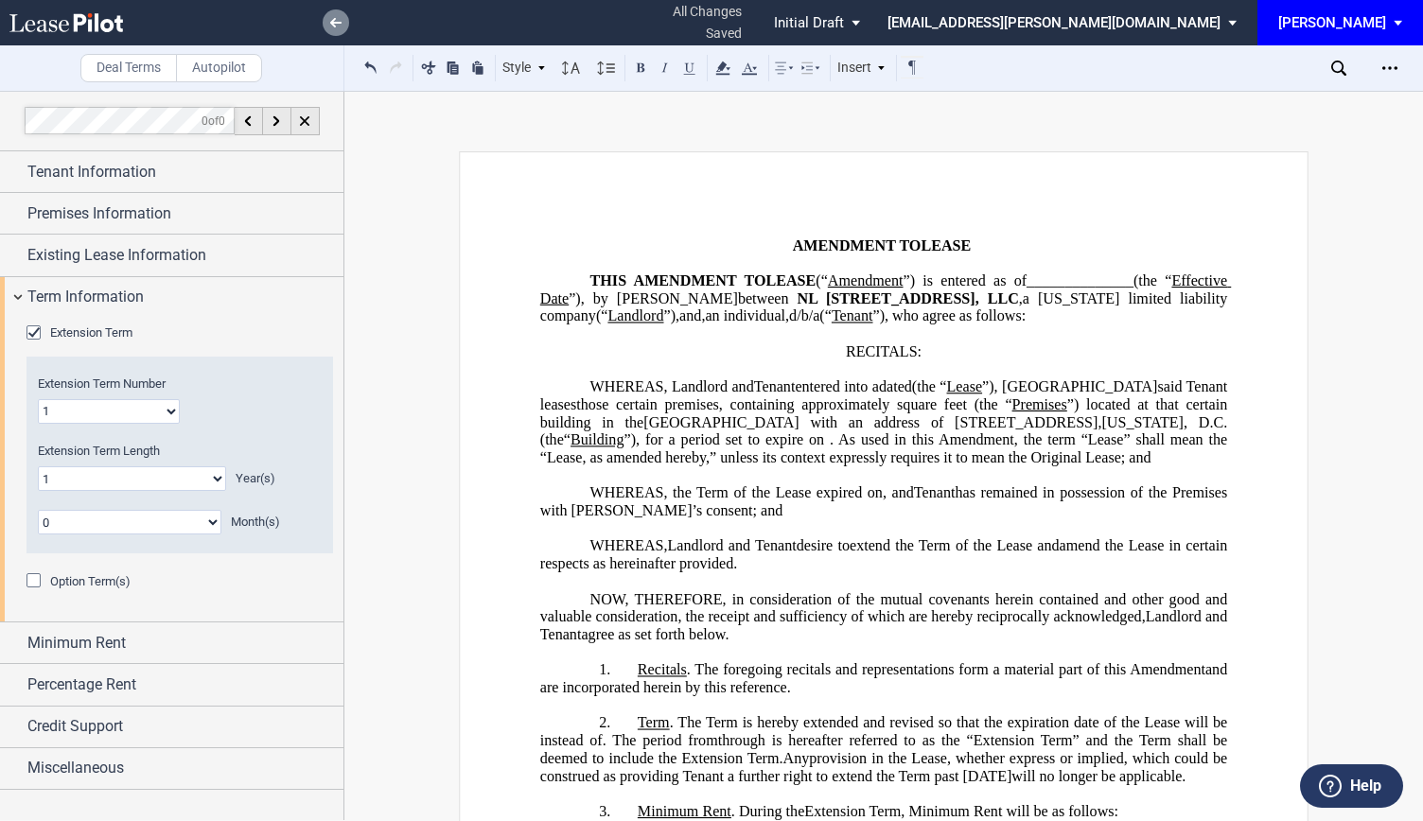
click at [333, 16] on link at bounding box center [336, 22] width 26 height 26
